Goal: Contribute content

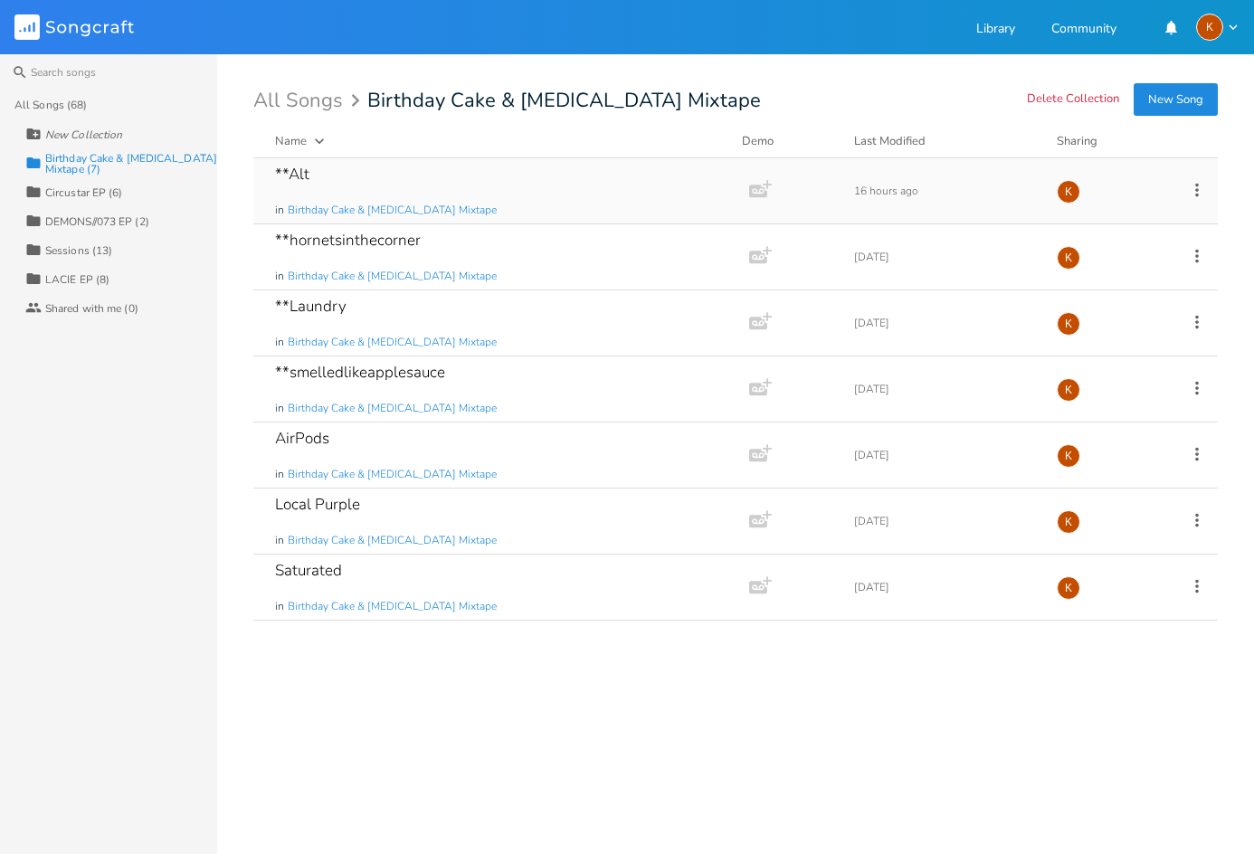
click at [459, 213] on div "**Alt in Birthday Cake & Ammonia Mixtape" at bounding box center [497, 190] width 445 height 65
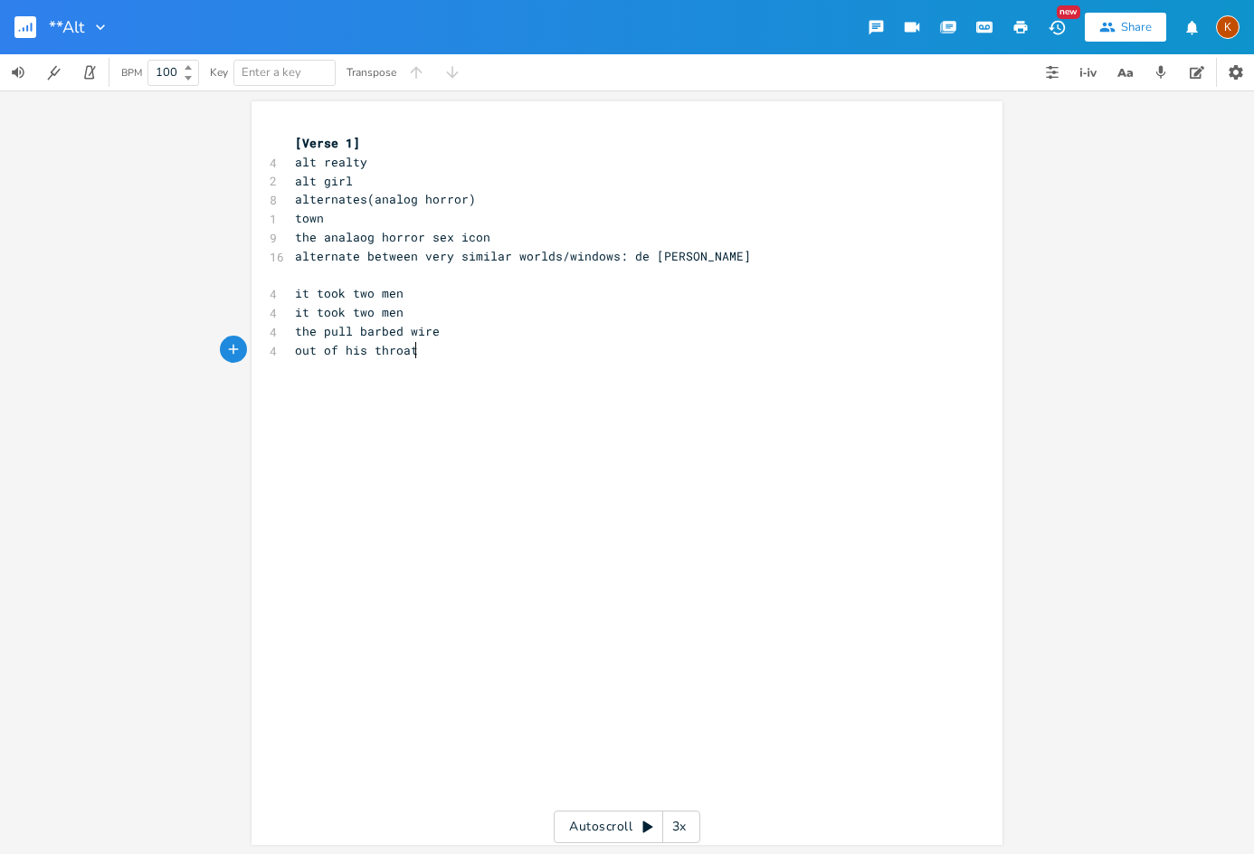
click at [468, 344] on pre "out of his throat" at bounding box center [617, 350] width 653 height 19
type textarea "URBAN SPOOK AUDIO winding noise"
click at [20, 30] on icon "button" at bounding box center [20, 31] width 2 height 2
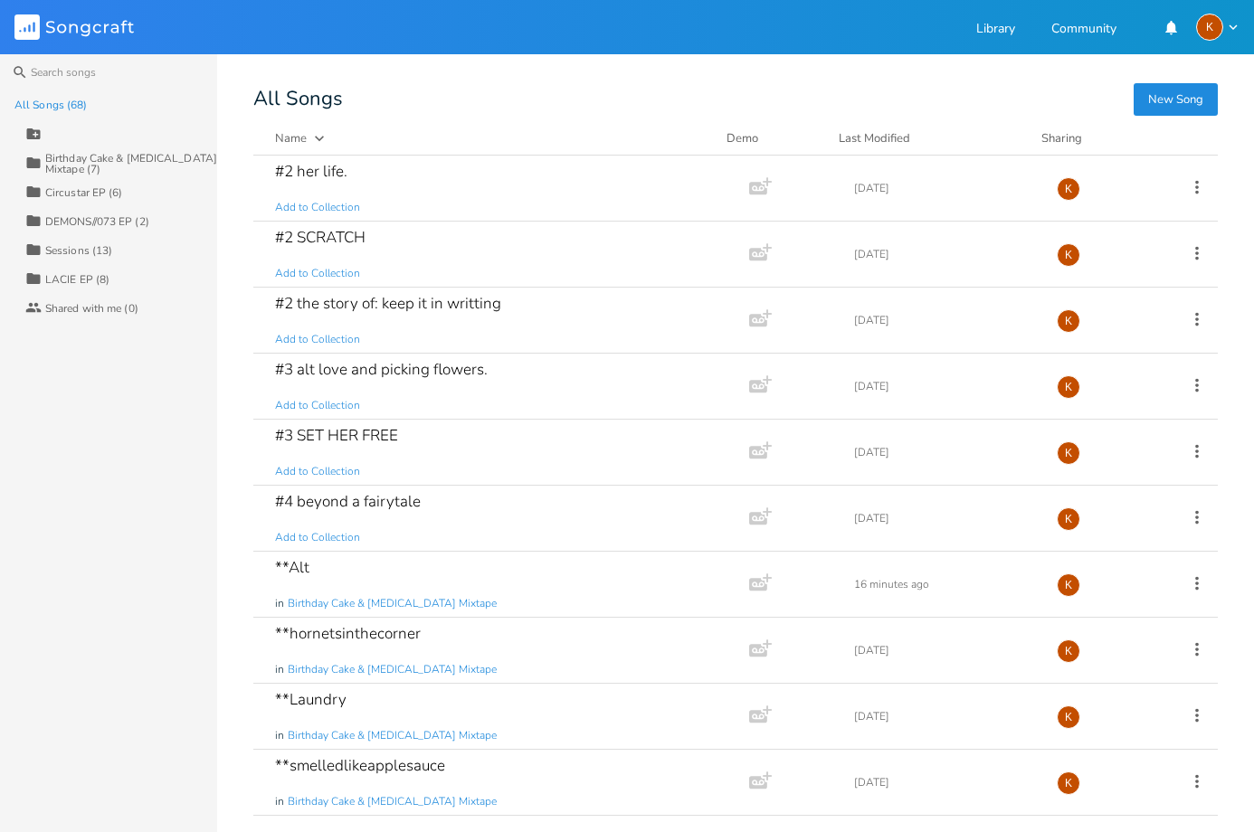
scroll to position [362, 0]
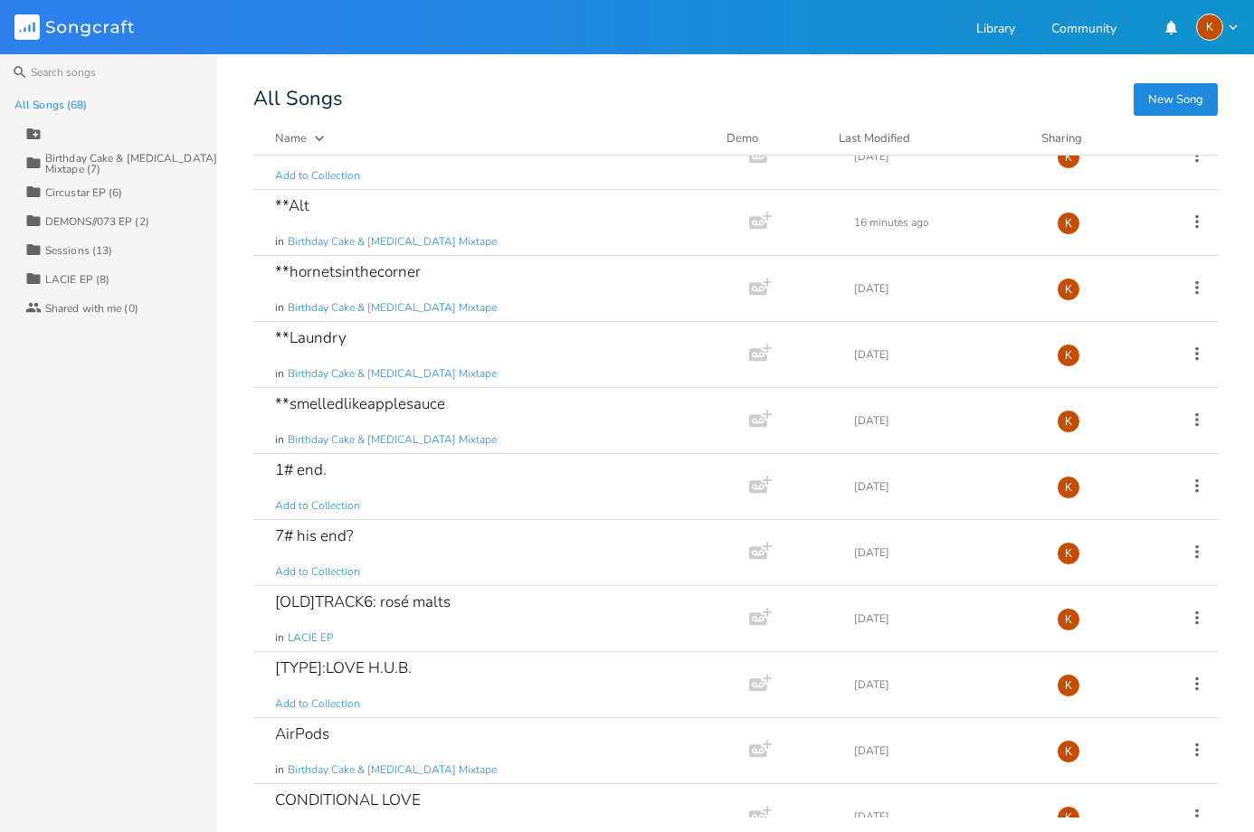
click at [89, 158] on div "Birthday Cake & [MEDICAL_DATA] Mixtape (7)" at bounding box center [131, 164] width 172 height 22
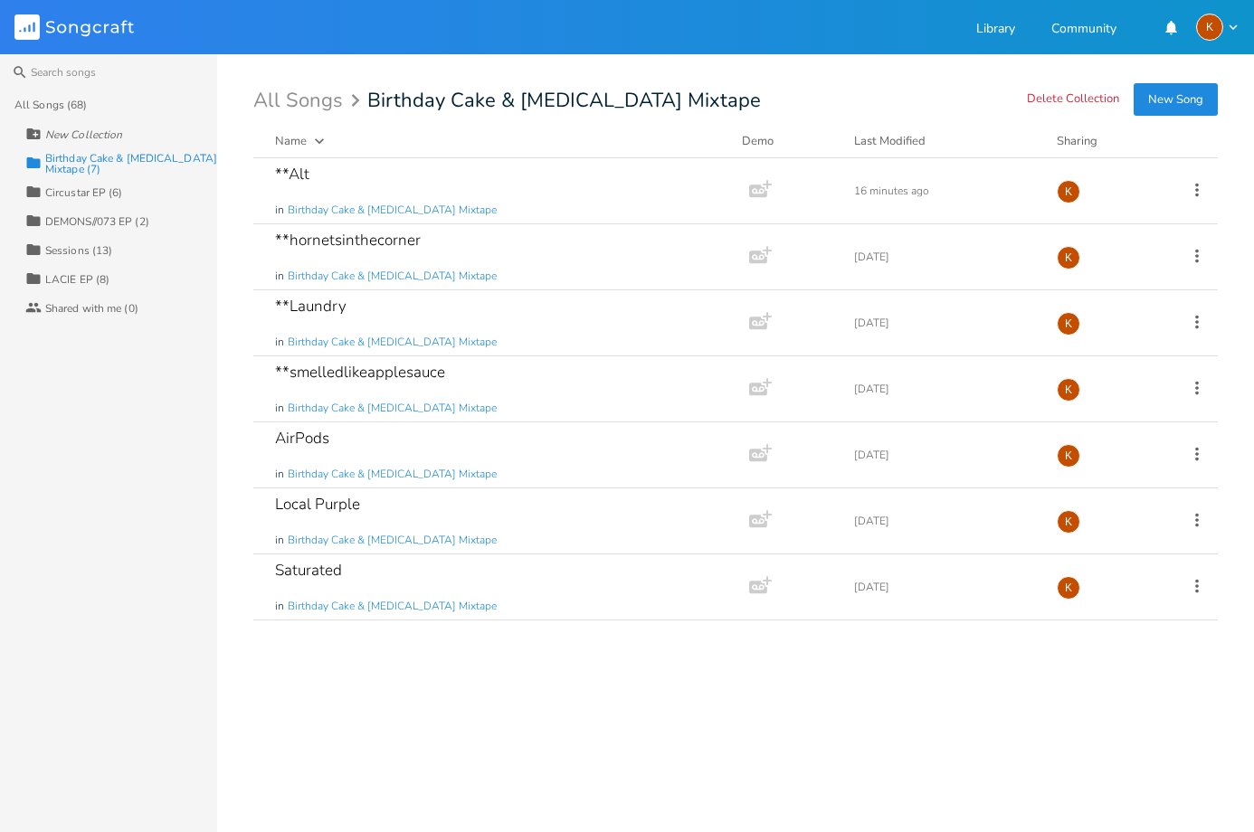
scroll to position [0, 0]
click at [1156, 100] on button "New Song" at bounding box center [1176, 99] width 84 height 33
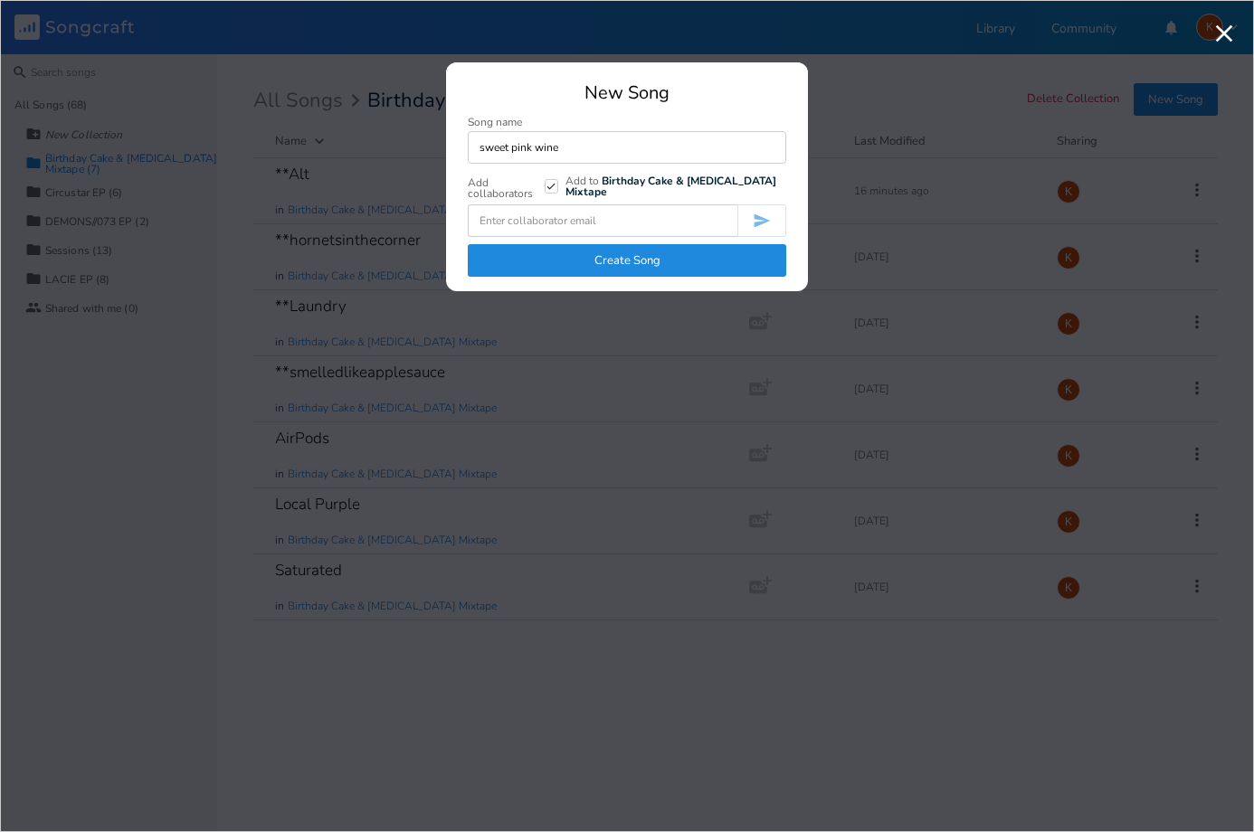
type input "sweet pink wine"
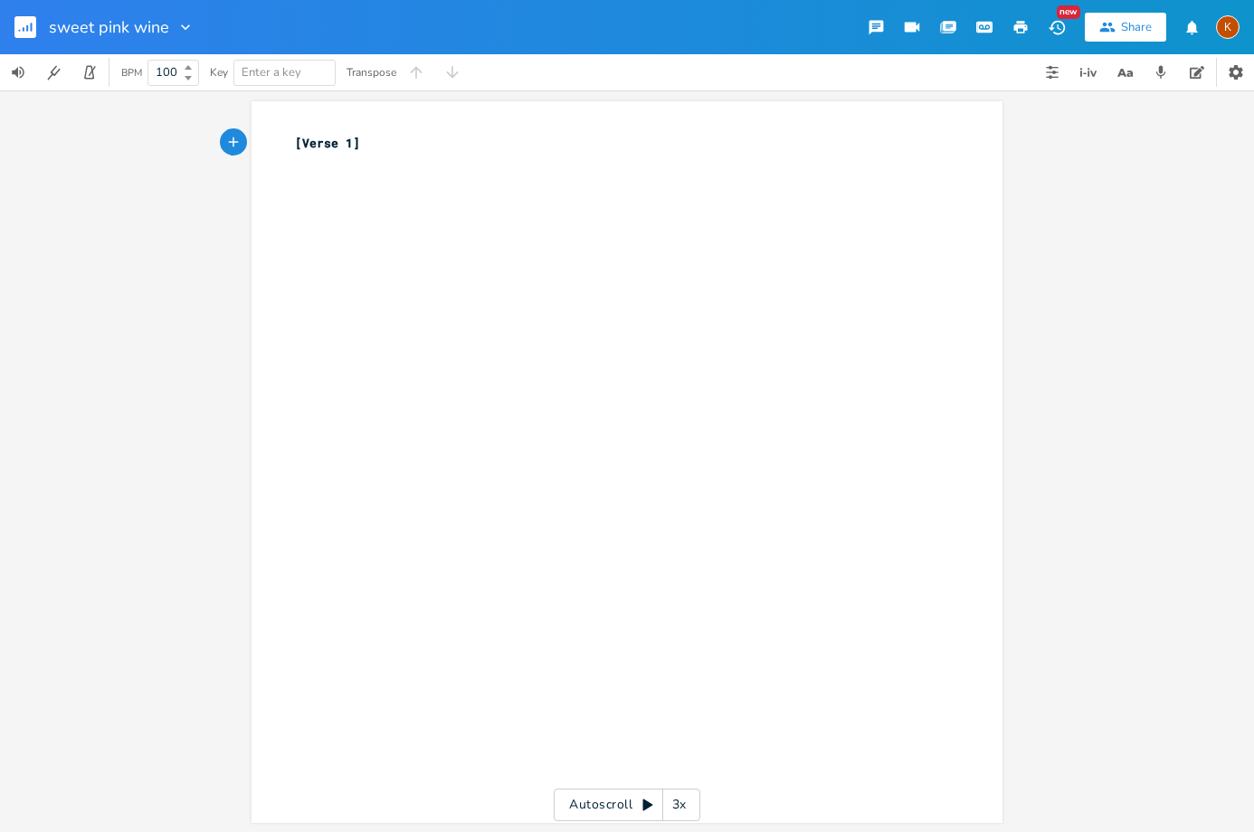
click at [19, 29] on rect "button" at bounding box center [25, 27] width 22 height 22
